Goal: Find specific page/section: Find specific page/section

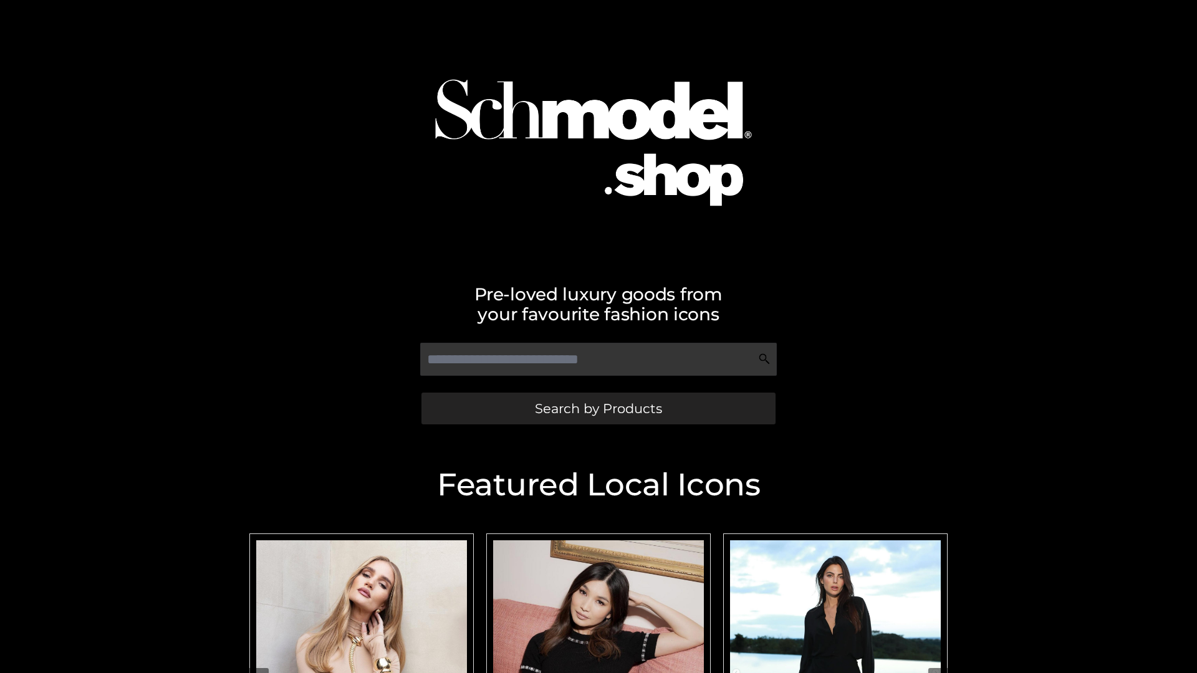
click at [598, 408] on span "Search by Products" at bounding box center [598, 408] width 127 height 13
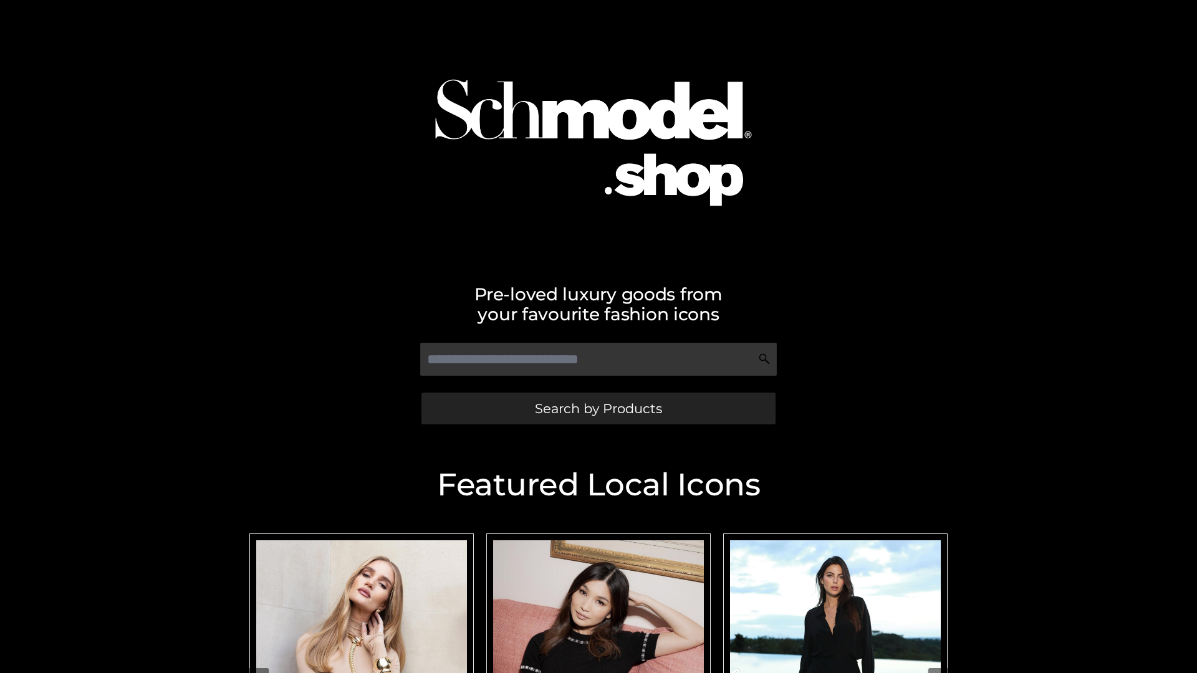
click at [598, 408] on span "Search by Products" at bounding box center [598, 408] width 127 height 13
